Goal: Transaction & Acquisition: Purchase product/service

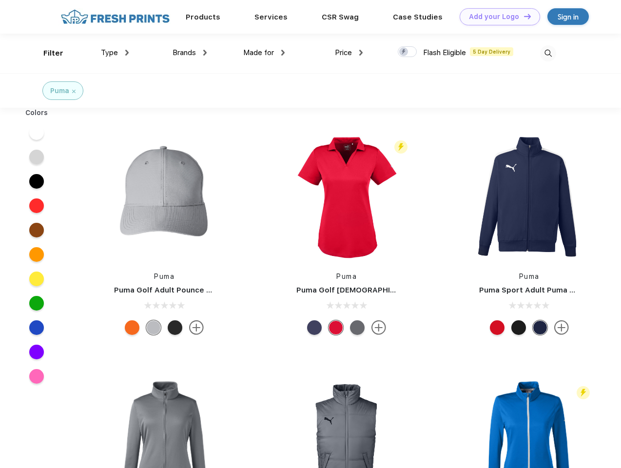
click at [496, 17] on link "Add your Logo Design Tool" at bounding box center [499, 16] width 80 height 17
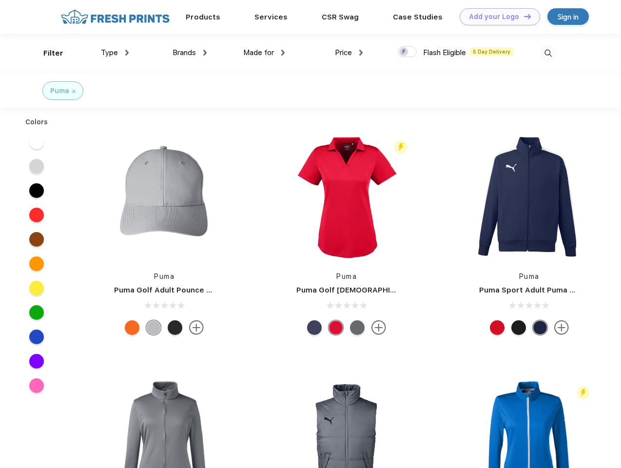
click at [0, 0] on div "Design Tool" at bounding box center [0, 0] width 0 height 0
click at [523, 16] on link "Add your Logo Design Tool" at bounding box center [499, 16] width 80 height 17
click at [47, 53] on div "Filter" at bounding box center [53, 53] width 20 height 11
click at [115, 53] on span "Type" at bounding box center [109, 52] width 17 height 9
click at [189, 53] on span "Brands" at bounding box center [183, 52] width 23 height 9
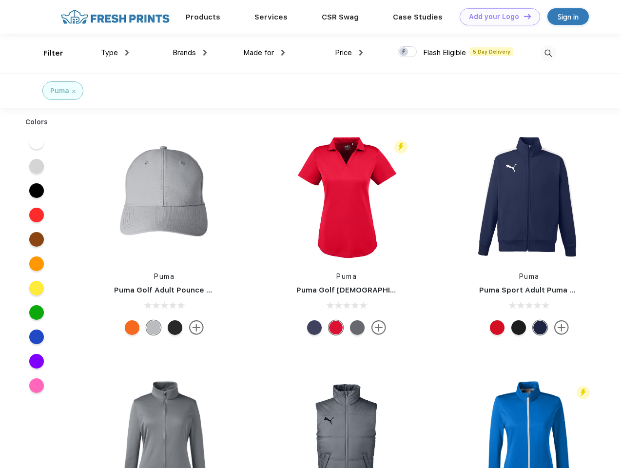
click at [264, 53] on span "Made for" at bounding box center [258, 52] width 31 height 9
click at [349, 53] on span "Price" at bounding box center [343, 52] width 17 height 9
click at [407, 52] on div at bounding box center [406, 51] width 19 height 11
click at [404, 52] on input "checkbox" at bounding box center [400, 49] width 6 height 6
click at [547, 53] on img at bounding box center [548, 53] width 16 height 16
